Goal: Task Accomplishment & Management: Manage account settings

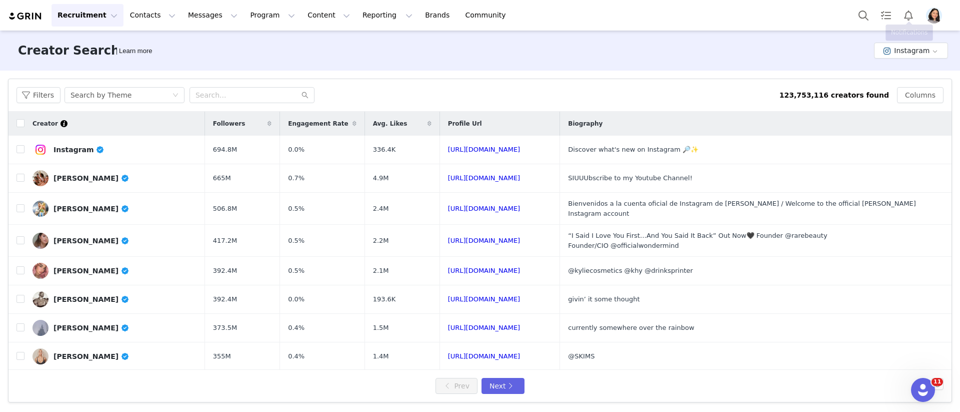
click at [929, 25] on div at bounding box center [903, 15] width 100 height 23
click at [936, 21] on img "Profile" at bounding box center [934, 16] width 16 height 16
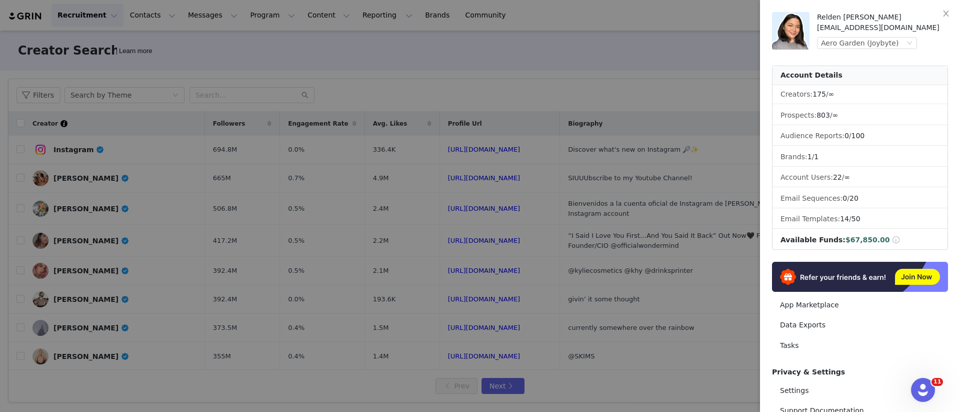
click at [873, 49] on div "Relden [PERSON_NAME] [EMAIL_ADDRESS][DOMAIN_NAME] Aero Garden (Joybyte)" at bounding box center [882, 31] width 131 height 38
click at [873, 46] on div "Aero Garden (Joybyte)" at bounding box center [860, 43] width 78 height 11
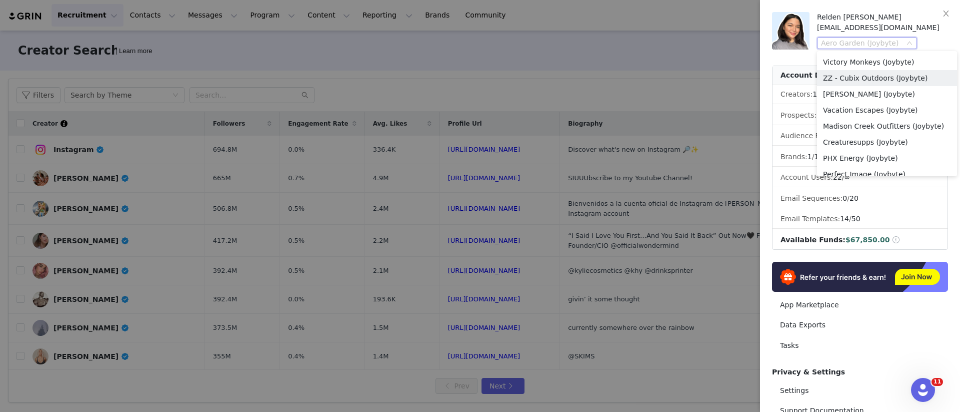
scroll to position [380, 0]
click at [854, 140] on li "PHX Energy (Joybyte)" at bounding box center [887, 145] width 140 height 16
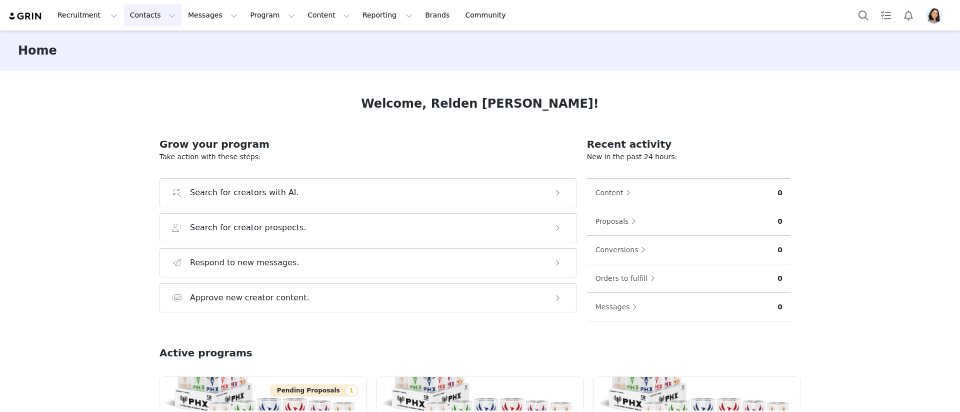
click at [148, 17] on button "Contacts Contacts" at bounding box center [153, 15] width 58 height 23
click at [139, 59] on p "Prospects" at bounding box center [142, 63] width 34 height 11
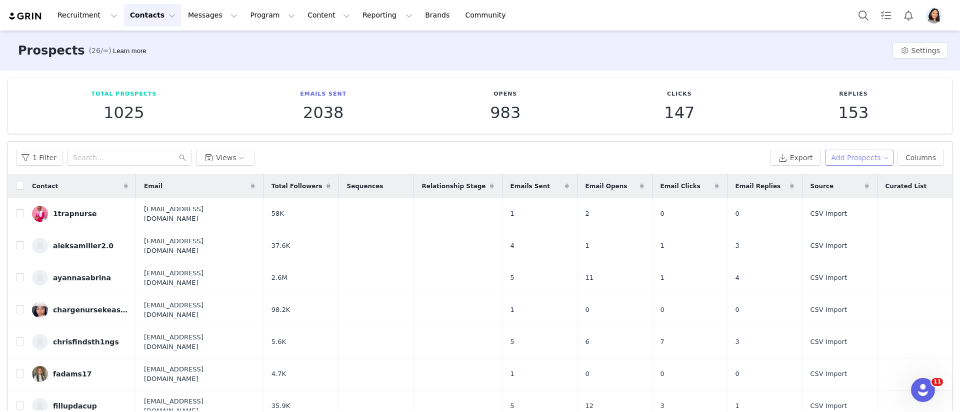
click at [856, 157] on button "Add Prospects" at bounding box center [859, 158] width 69 height 16
click at [834, 171] on li "Add a Prospect" at bounding box center [857, 178] width 83 height 16
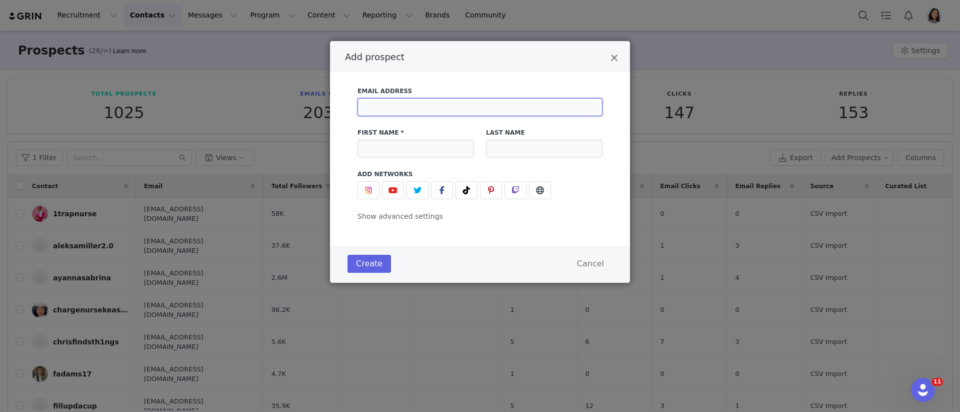
click at [392, 101] on input "Add prospect" at bounding box center [480, 107] width 245 height 18
paste input "leszekkoz123@gmail.com"
type input "leszekkoz123@gmail.com"
click at [474, 194] on button "Add prospect" at bounding box center [467, 190] width 22 height 18
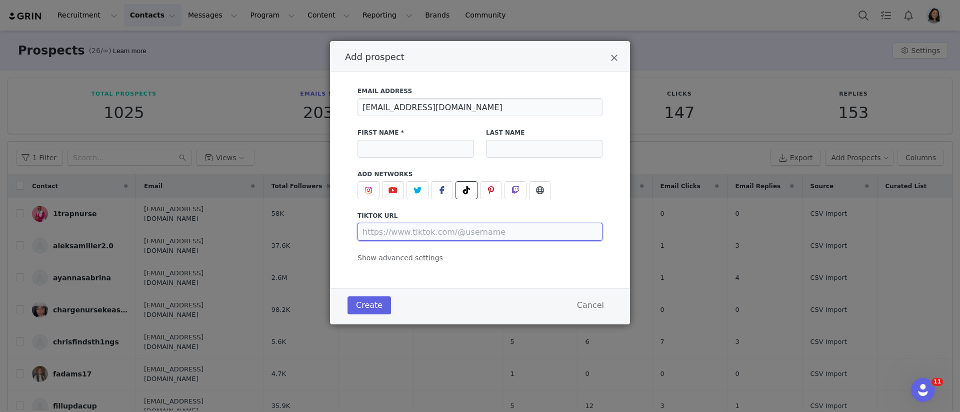
click at [457, 234] on input "Add prospect" at bounding box center [480, 232] width 245 height 18
paste input "https://www.tiktok.com/@leszeklifts"
type input "https://www.tiktok.com/@leszeklifts"
click at [412, 148] on input "Add prospect" at bounding box center [416, 149] width 117 height 18
paste input "LK"
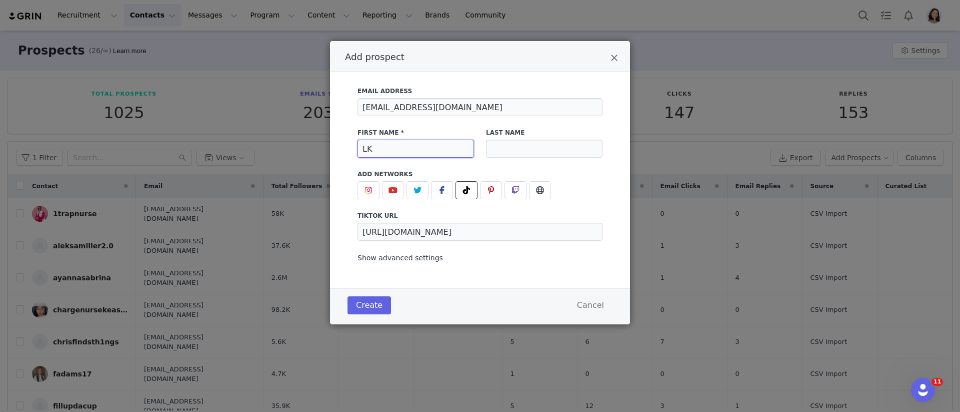
type input "LK"
click at [401, 260] on span "Show advanced settings" at bounding box center [401, 258] width 86 height 8
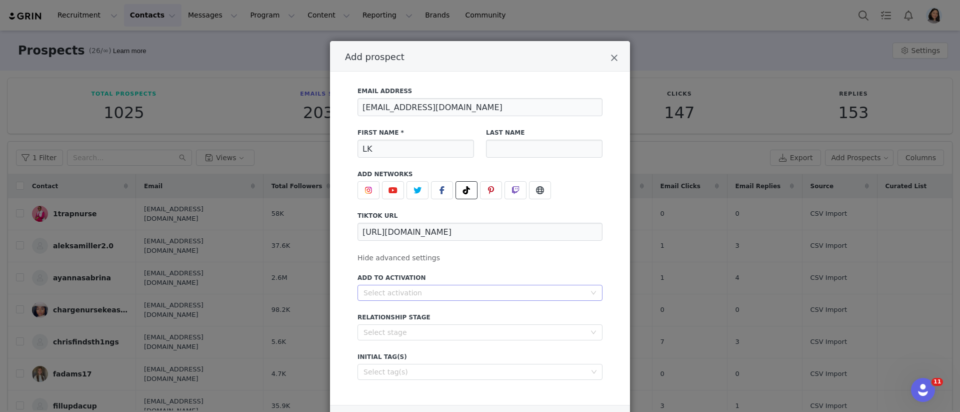
click at [400, 295] on div "Select activation" at bounding box center [475, 293] width 222 height 10
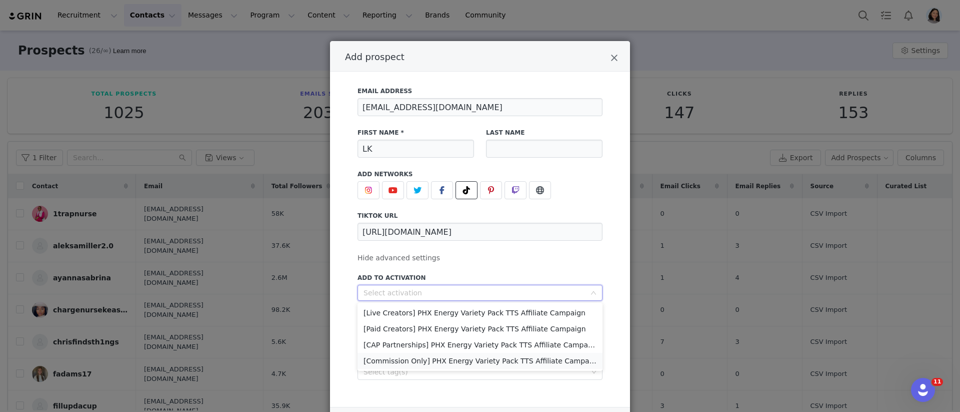
click at [424, 358] on li "[Commission Only] PHX Energy Variety Pack TTS Affiliate Campaign" at bounding box center [480, 361] width 245 height 16
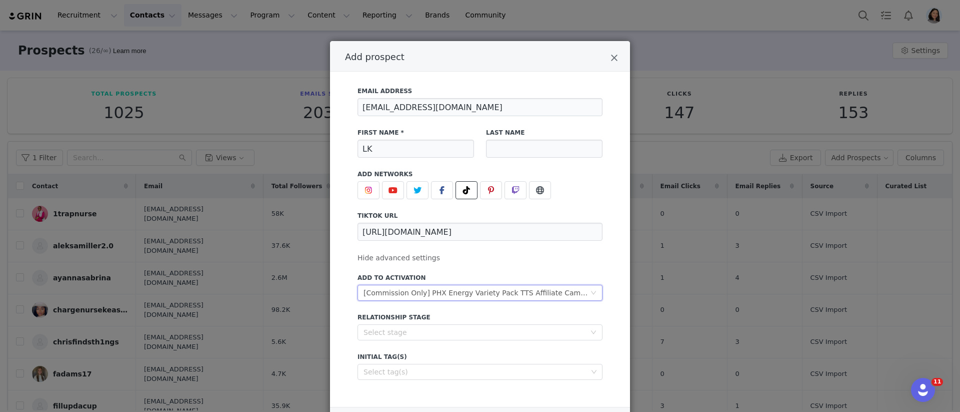
scroll to position [56, 0]
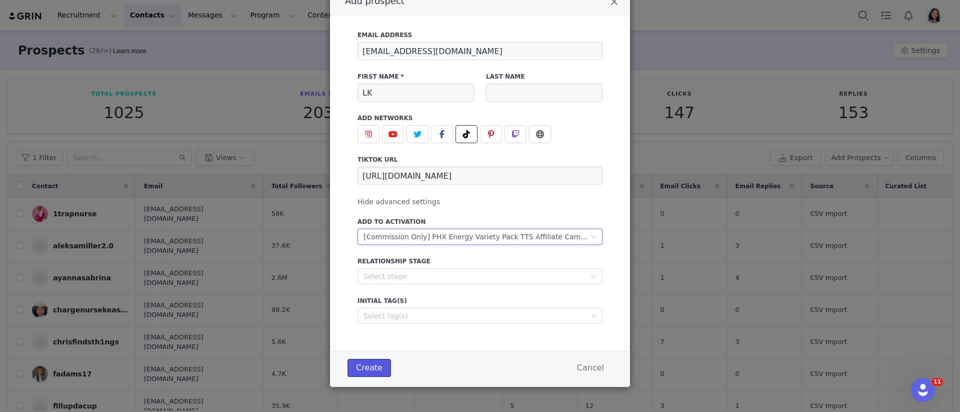
click at [371, 367] on button "Create" at bounding box center [370, 368] width 44 height 18
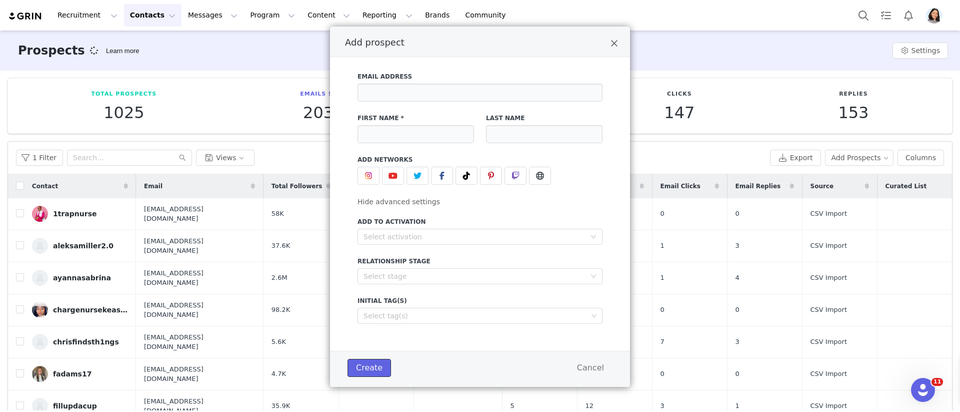
scroll to position [15, 0]
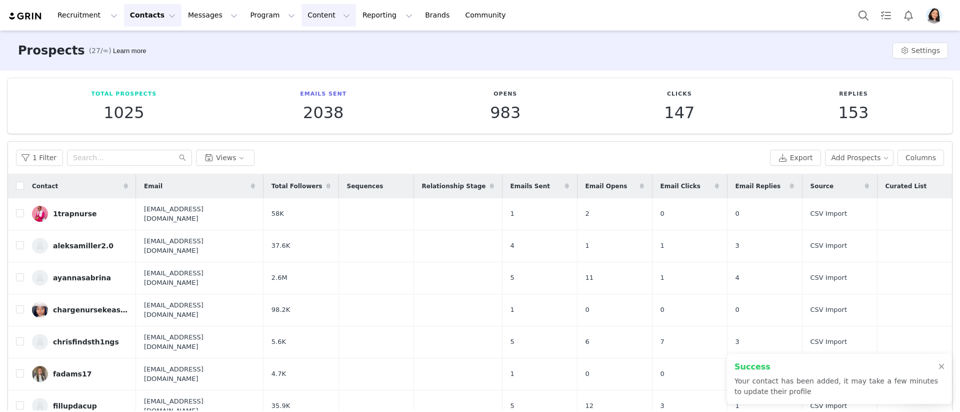
click at [302, 12] on button "Content Content" at bounding box center [329, 15] width 55 height 23
click at [262, 16] on button "Program Program" at bounding box center [272, 15] width 57 height 23
click at [261, 44] on p "Activations" at bounding box center [256, 44] width 39 height 11
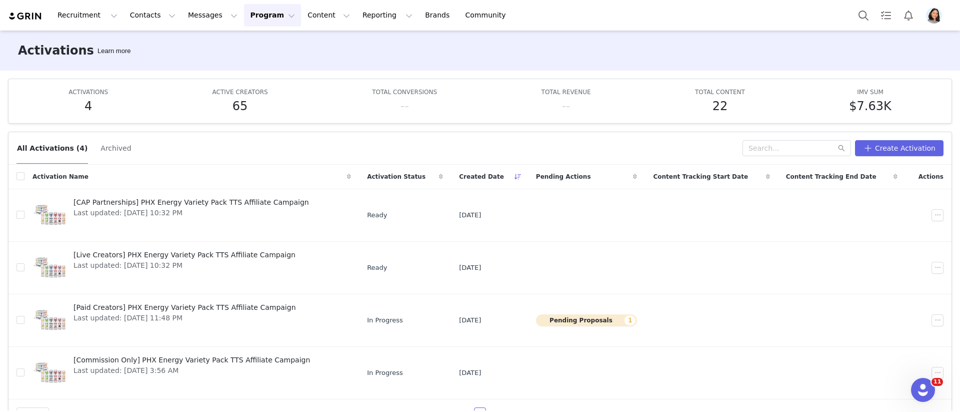
scroll to position [26, 0]
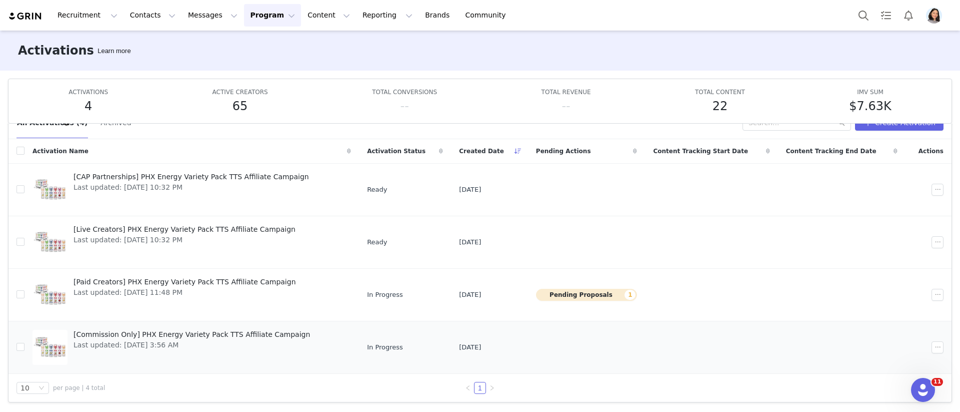
click at [115, 335] on span "[Commission Only] PHX Energy Variety Pack TTS Affiliate Campaign" at bounding box center [192, 334] width 237 height 11
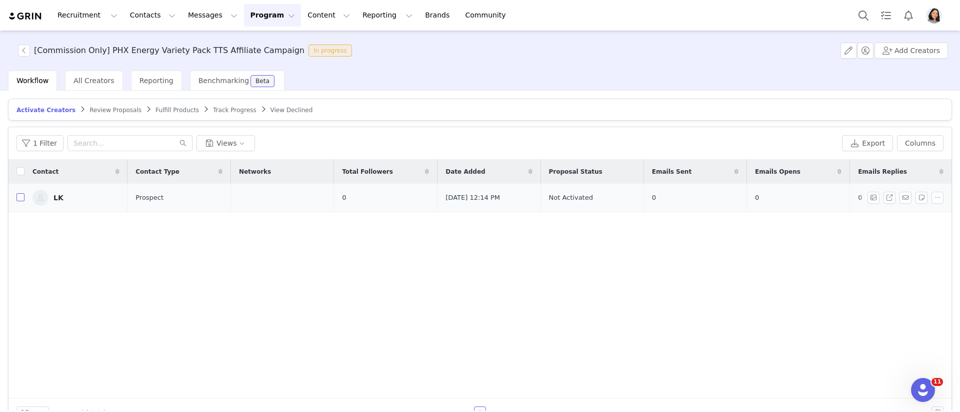
click at [18, 200] on input "checkbox" at bounding box center [21, 197] width 8 height 8
checkbox input "true"
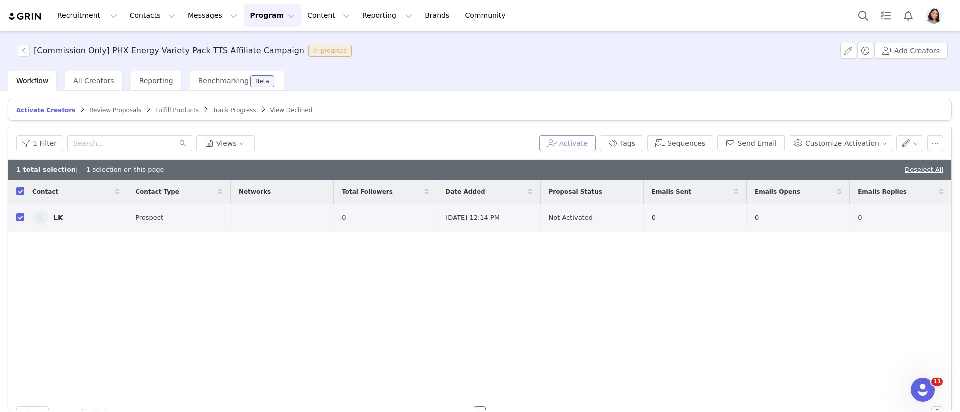
click at [570, 138] on button "Activate" at bounding box center [568, 143] width 57 height 16
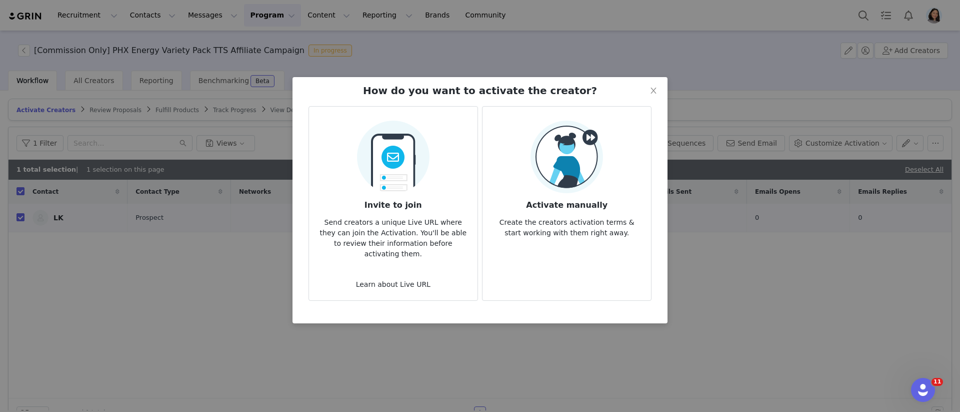
click at [544, 166] on img at bounding box center [567, 157] width 73 height 73
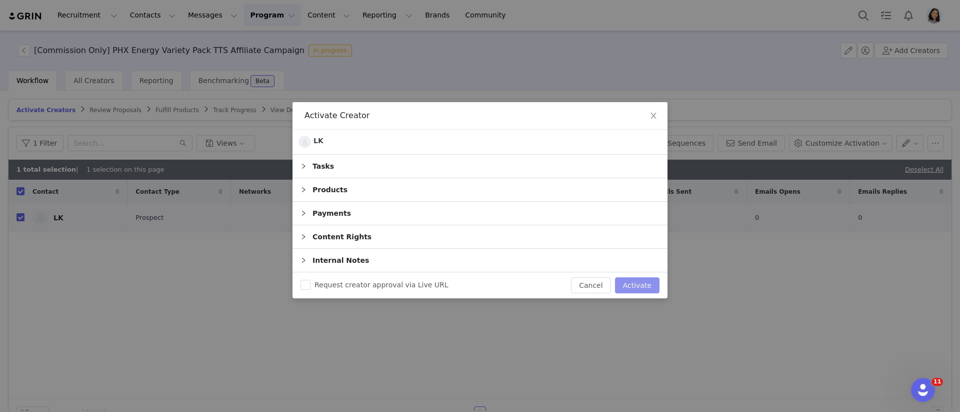
click at [644, 287] on button "Activate" at bounding box center [637, 285] width 45 height 16
checkbox input "false"
